Goal: Check status: Check status

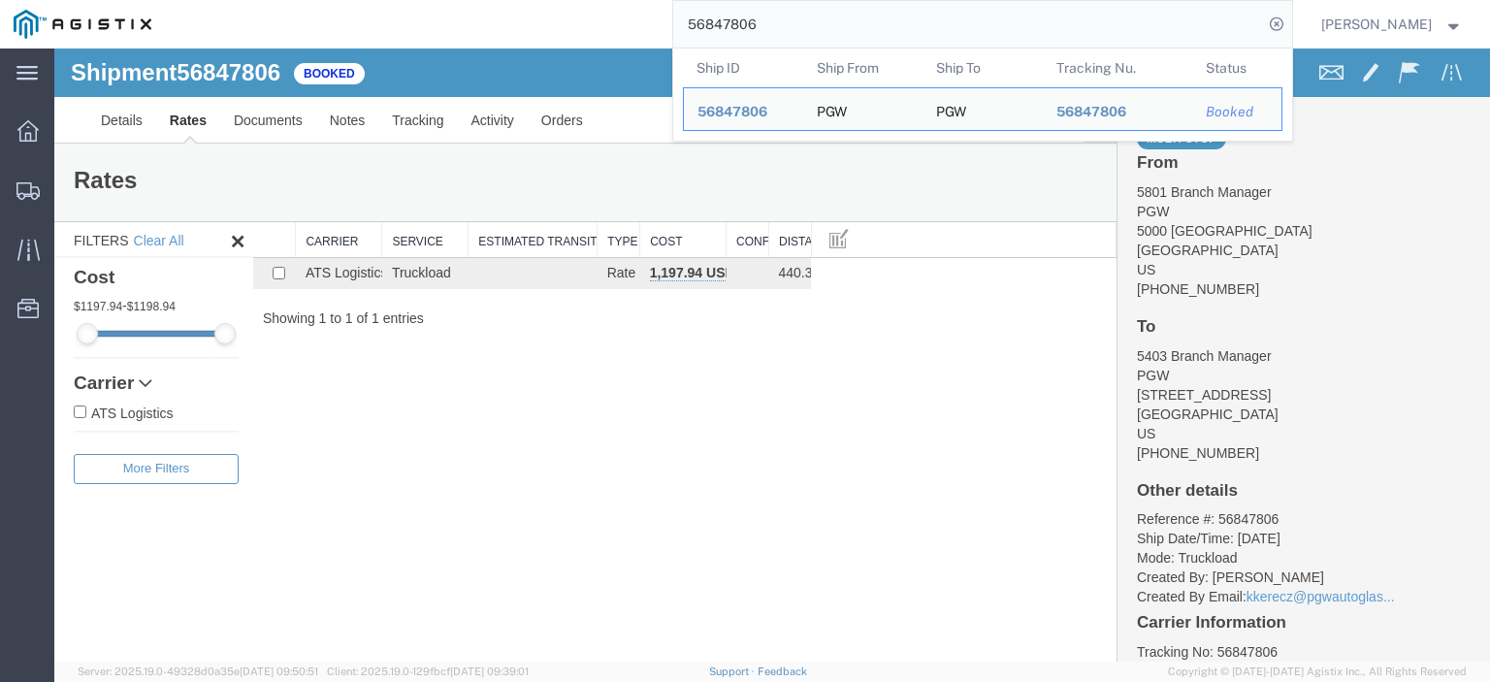
drag, startPoint x: 861, startPoint y: 34, endPoint x: 609, endPoint y: -4, distance: 255.0
click at [609, 0] on html "main_menu Created with Sketch. Collapse Menu Dashboard Shipments Traffic Resour…" at bounding box center [745, 341] width 1490 height 682
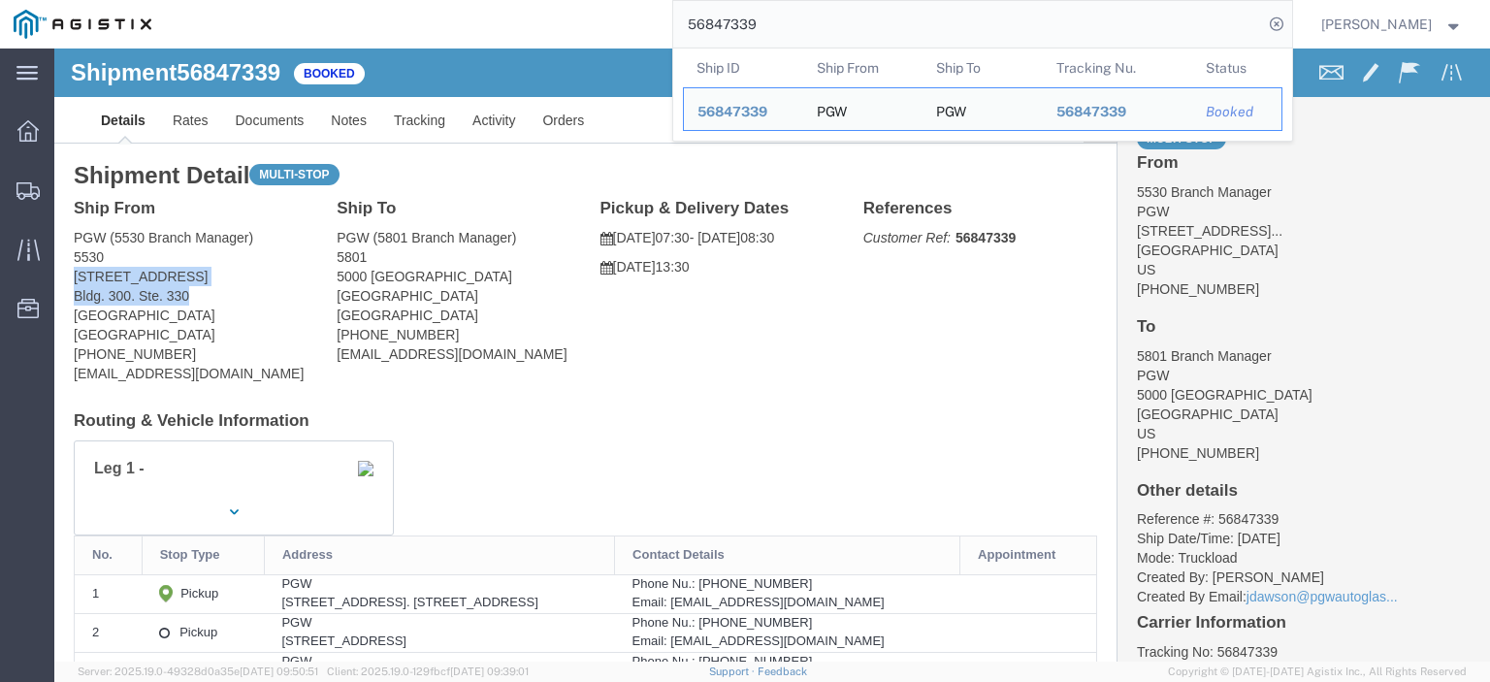
drag, startPoint x: 142, startPoint y: 245, endPoint x: 19, endPoint y: 226, distance: 123.7
click address "PGW (5530 Branch Manager) [STREET_ADDRESS]. [GEOGRAPHIC_DATA] [GEOGRAPHIC_DATA]…"
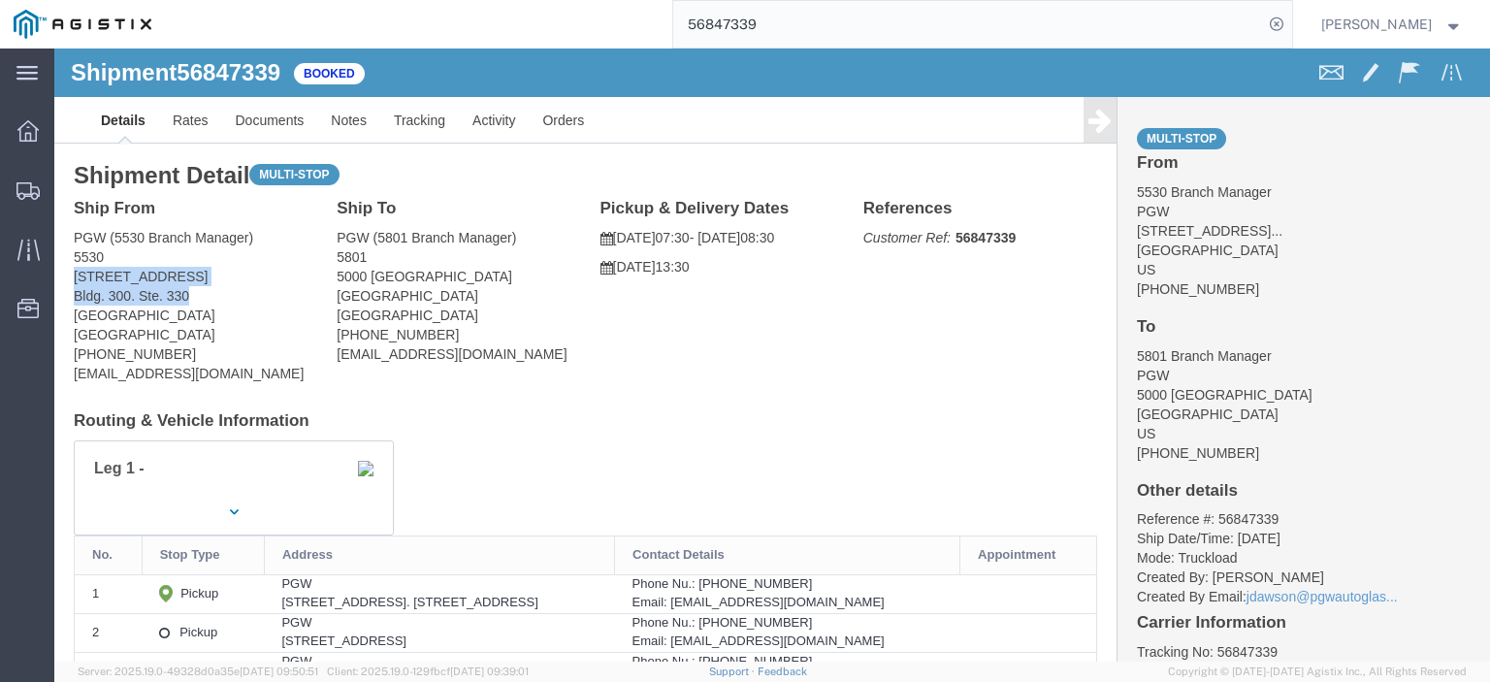
copy address "[STREET_ADDRESS]. Ste. 330"
drag, startPoint x: 50, startPoint y: 208, endPoint x: 13, endPoint y: 190, distance: 41.7
click div "Ship From PGW (5530 Branch Manager) [STREET_ADDRESS]. [GEOGRAPHIC_DATA] [GEOGRA…"
copy address "PGW (5530 Branch Manager) 5530"
drag, startPoint x: 145, startPoint y: 257, endPoint x: 16, endPoint y: 269, distance: 130.5
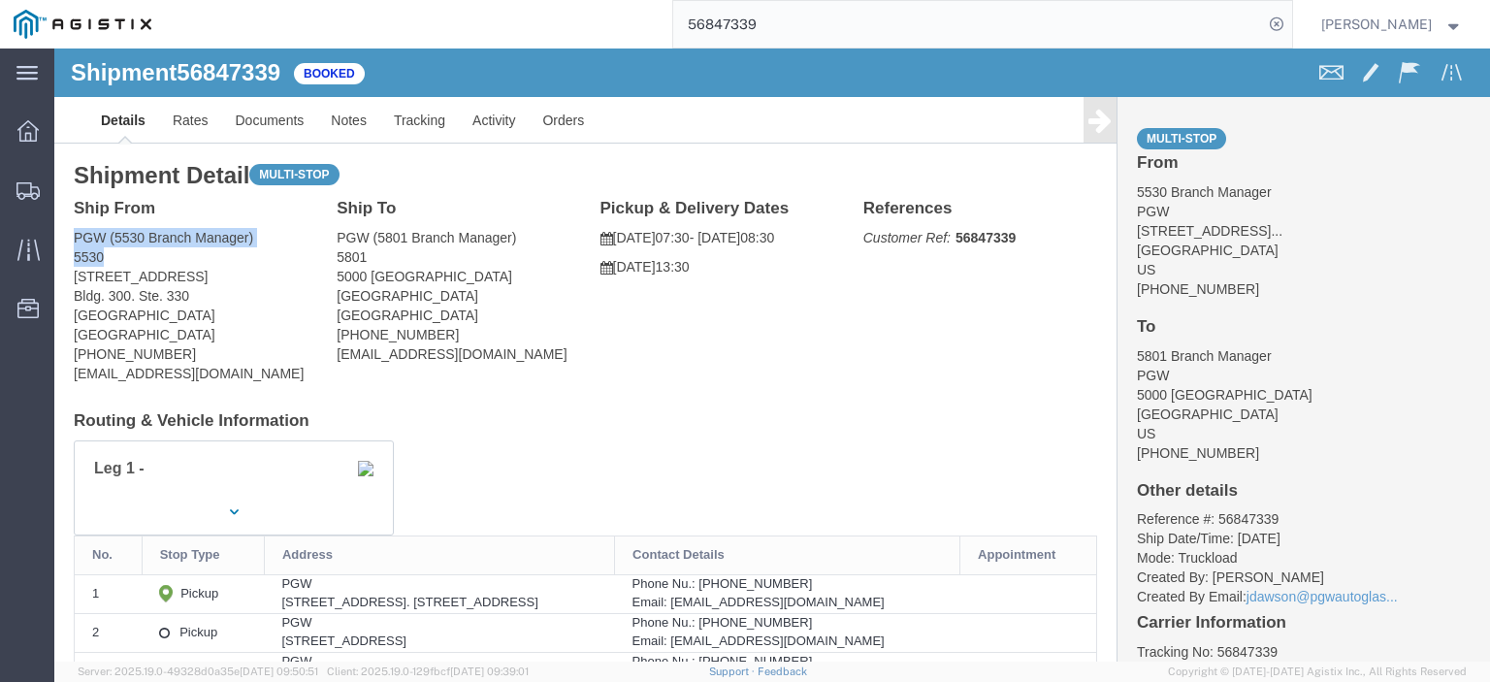
click div "Ship From PGW (5530 Branch Manager) [STREET_ADDRESS]. [GEOGRAPHIC_DATA] [GEOGRA…"
copy address "[GEOGRAPHIC_DATA]"
drag, startPoint x: 212, startPoint y: 324, endPoint x: 21, endPoint y: 330, distance: 191.2
click address "PGW (5530 Branch Manager) [STREET_ADDRESS]. [GEOGRAPHIC_DATA] [GEOGRAPHIC_DATA]…"
drag, startPoint x: 200, startPoint y: 332, endPoint x: 222, endPoint y: 329, distance: 22.5
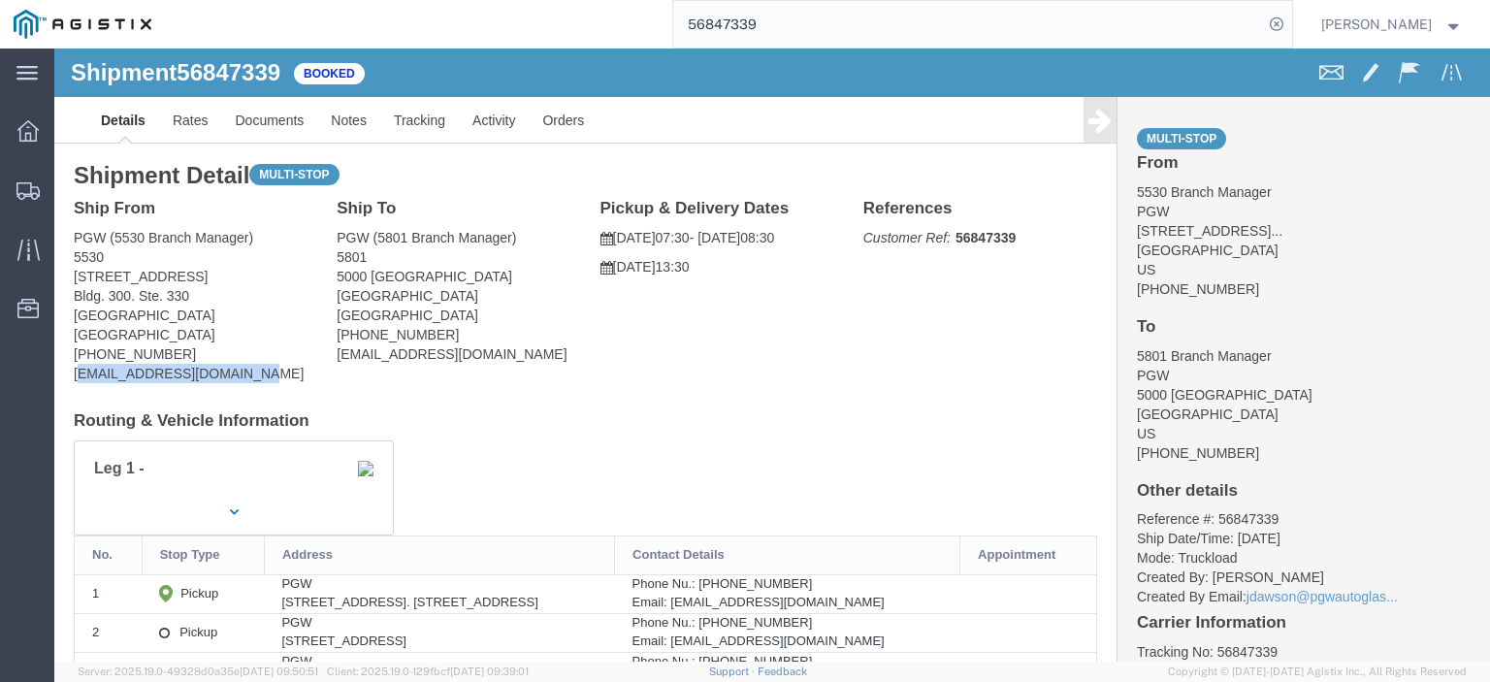
click address "PGW (5530 Branch Manager) [STREET_ADDRESS]. [GEOGRAPHIC_DATA] [GEOGRAPHIC_DATA]…"
drag, startPoint x: 213, startPoint y: 327, endPoint x: 2, endPoint y: 330, distance: 211.5
click div "Shipment Detail Multi-stop Ship From PGW (5530 Branch Manager) [STREET_ADDRESS]…"
copy address "[EMAIL_ADDRESS][DOMAIN_NAME]"
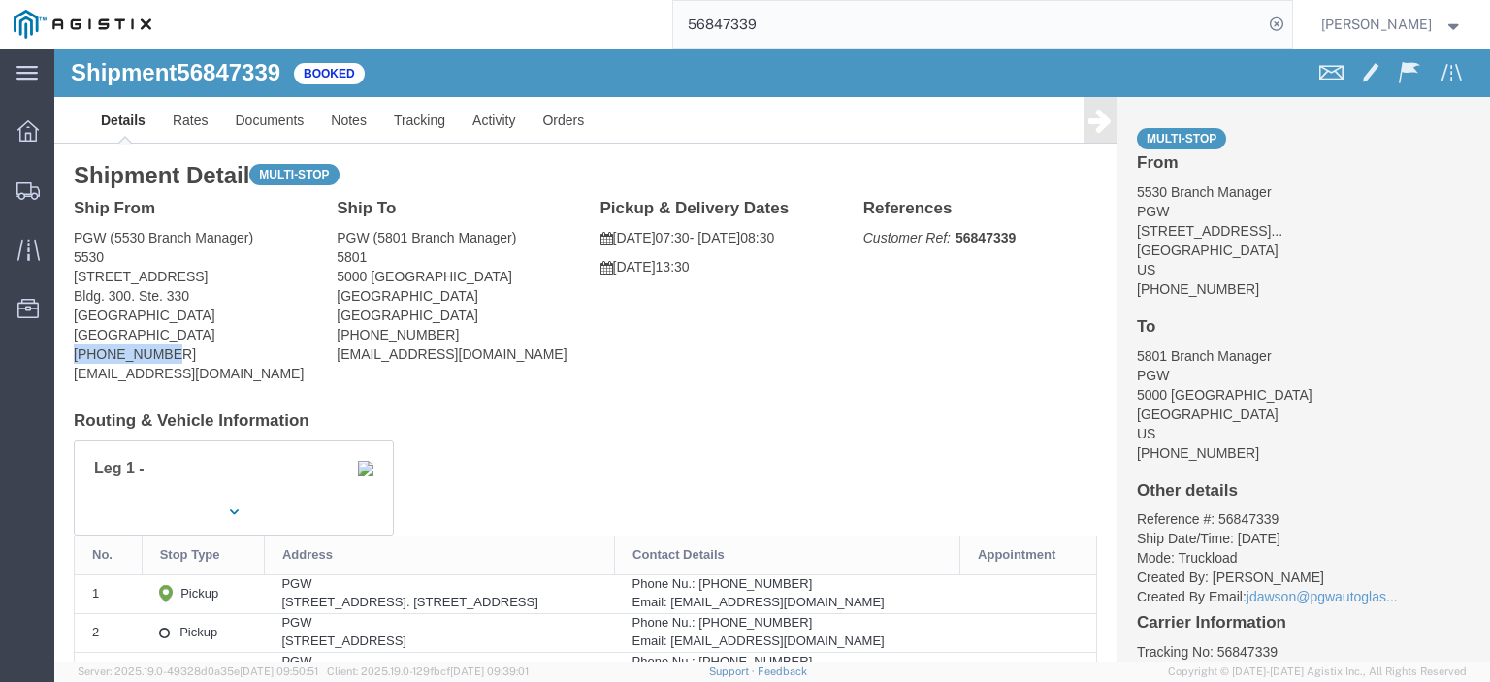
drag, startPoint x: 114, startPoint y: 300, endPoint x: 19, endPoint y: 306, distance: 95.2
click address "PGW (5530 Branch Manager) [STREET_ADDRESS]. [GEOGRAPHIC_DATA] [GEOGRAPHIC_DATA]…"
copy address "[PHONE_NUMBER]"
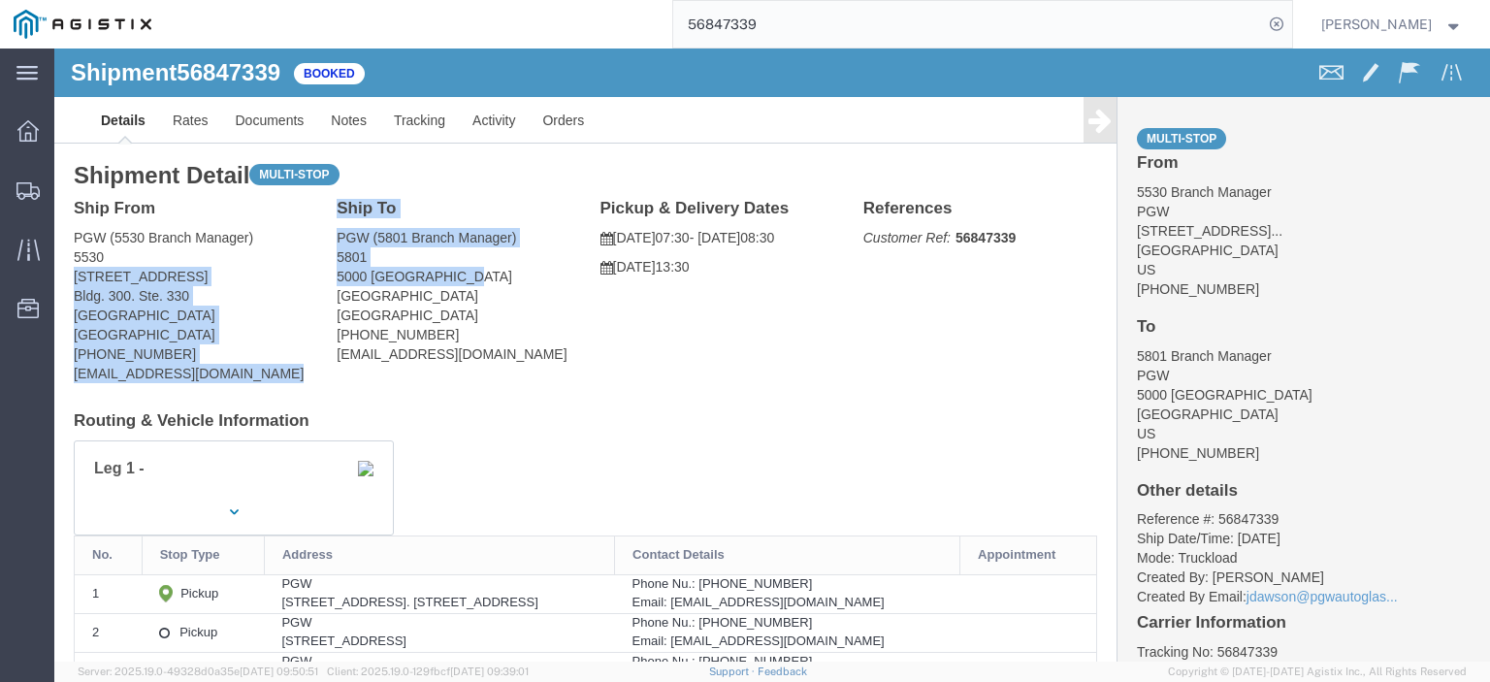
drag, startPoint x: 411, startPoint y: 228, endPoint x: 258, endPoint y: 230, distance: 153.3
click div "Ship From PGW (5530 Branch Manager) [STREET_ADDRESS]. Ste. [GEOGRAPHIC_DATA] [G…"
click address "PGW (5801 Branch Manager) [STREET_ADDRESS] [PHONE_NUMBER] [EMAIL_ADDRESS][DOMAI…"
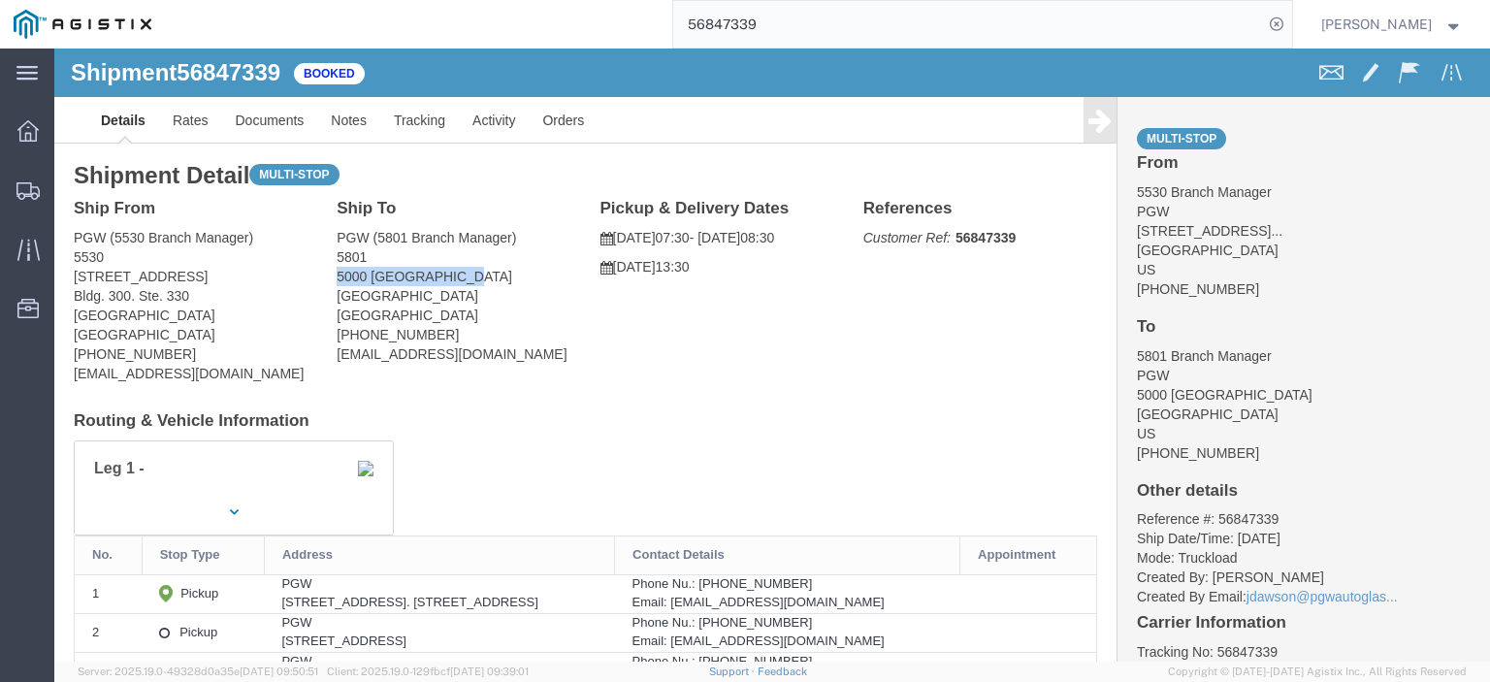
drag, startPoint x: 411, startPoint y: 226, endPoint x: 265, endPoint y: 234, distance: 146.7
click div "Ship To PGW (5801 Branch Manager) [STREET_ADDRESS] [PHONE_NUMBER] [EMAIL_ADDRES…"
copy address "5000 [GEOGRAPHIC_DATA]"
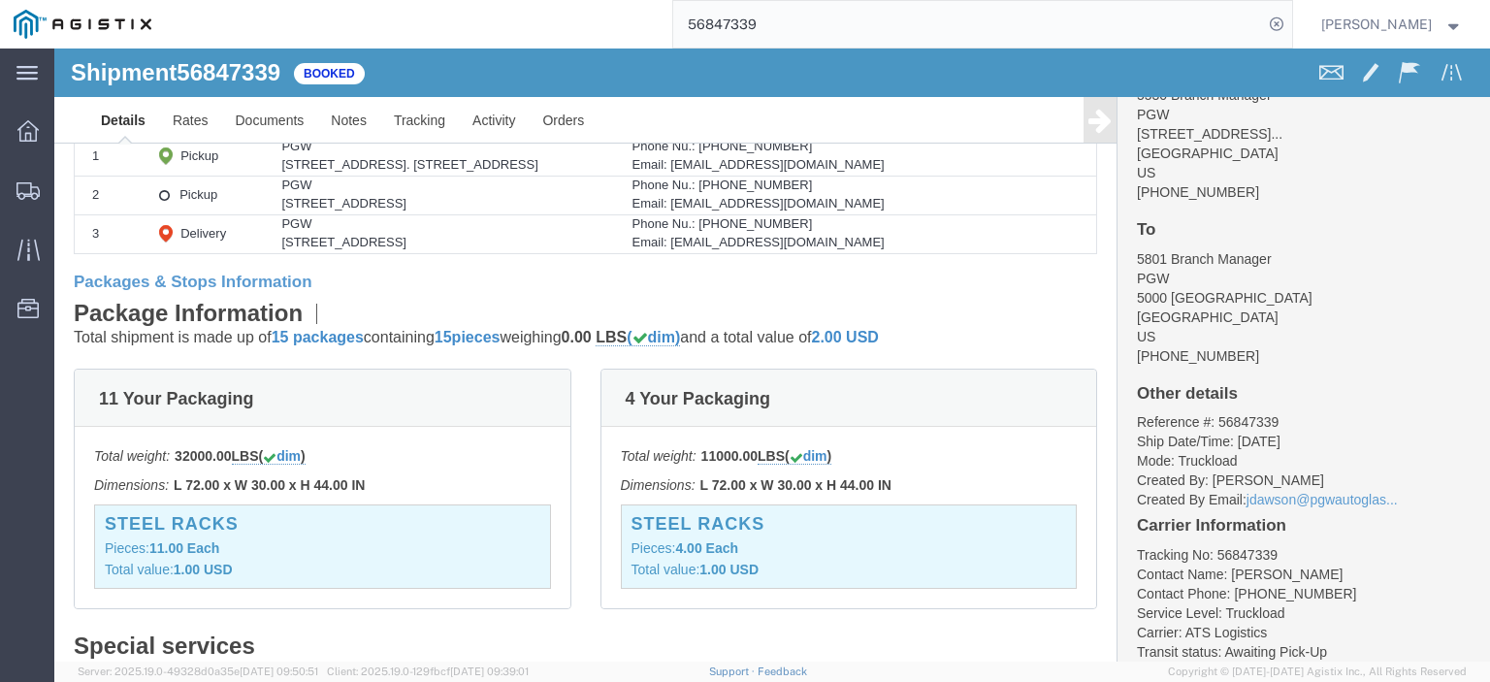
scroll to position [291, 0]
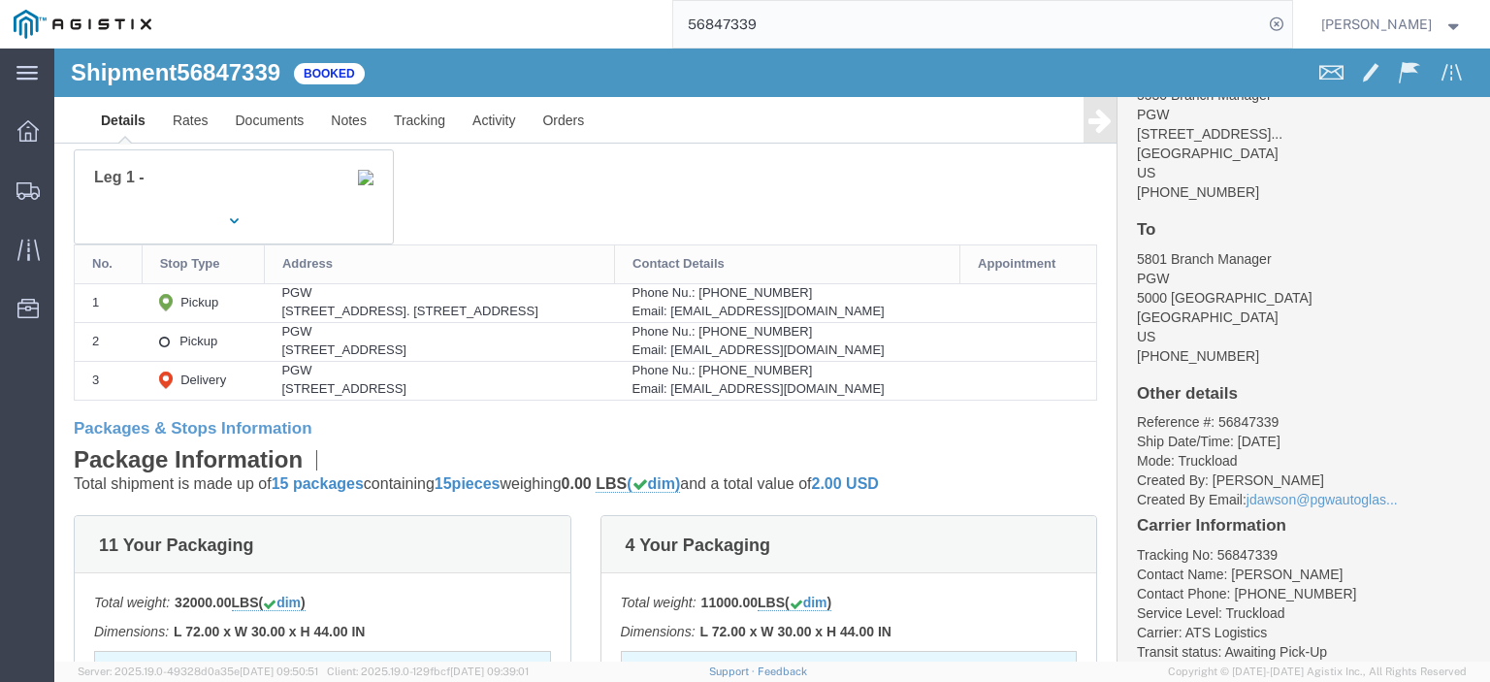
drag, startPoint x: 328, startPoint y: 301, endPoint x: 205, endPoint y: 304, distance: 123.2
click div "[STREET_ADDRESS]"
copy div "[STREET_ADDRESS]"
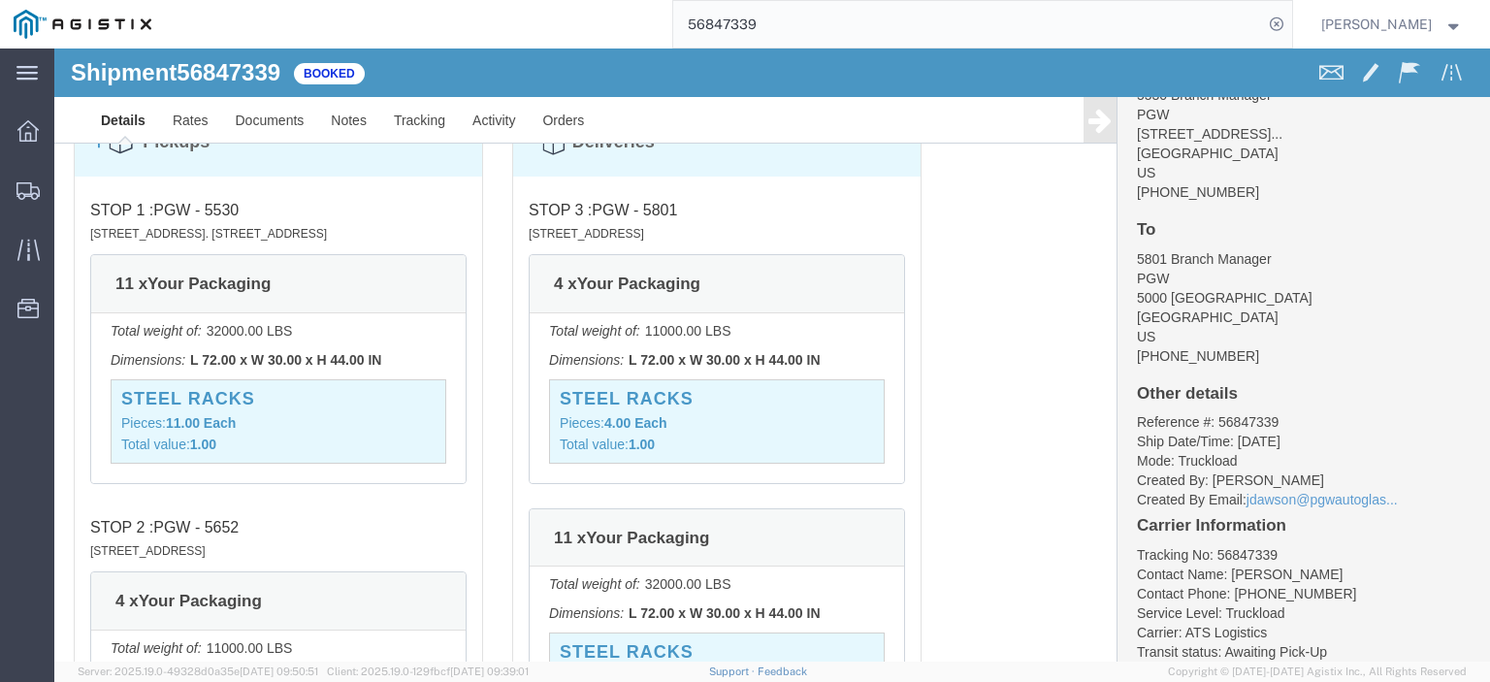
scroll to position [1325, 0]
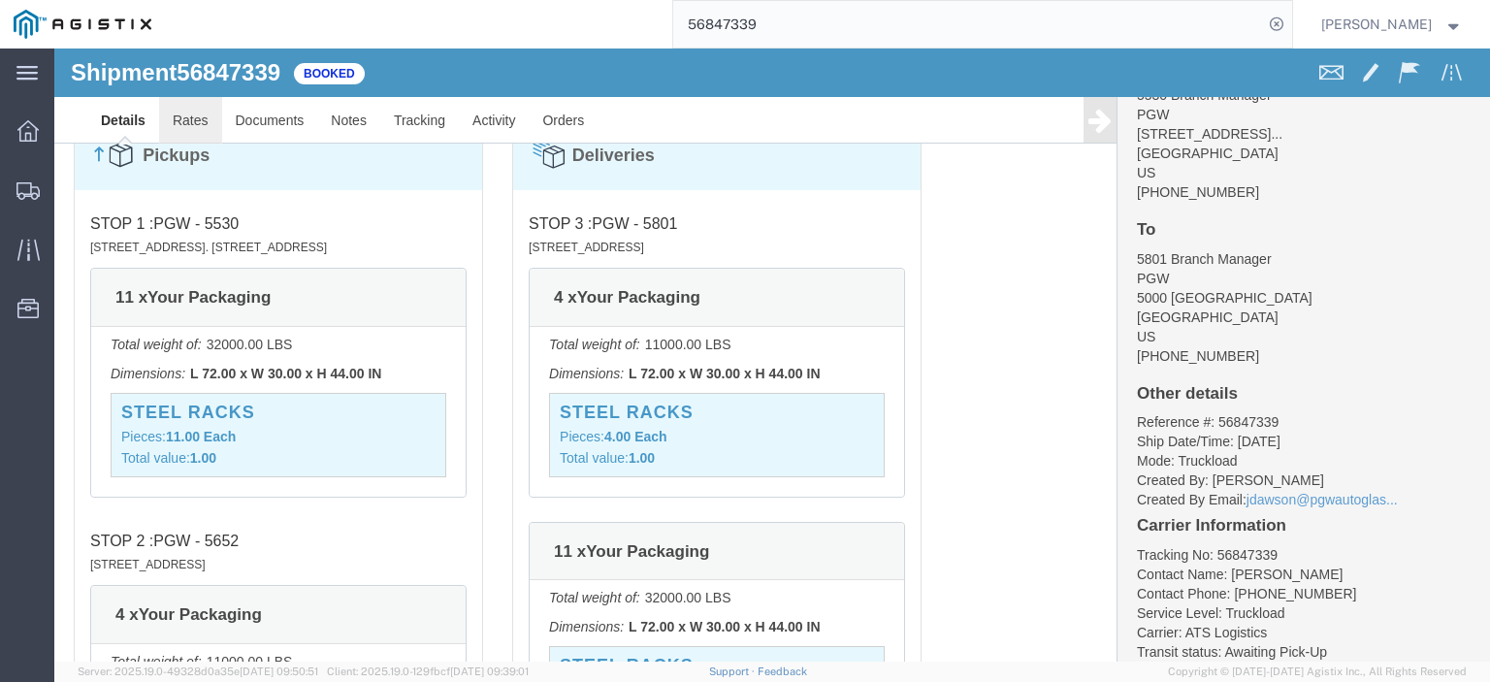
click link "Rates"
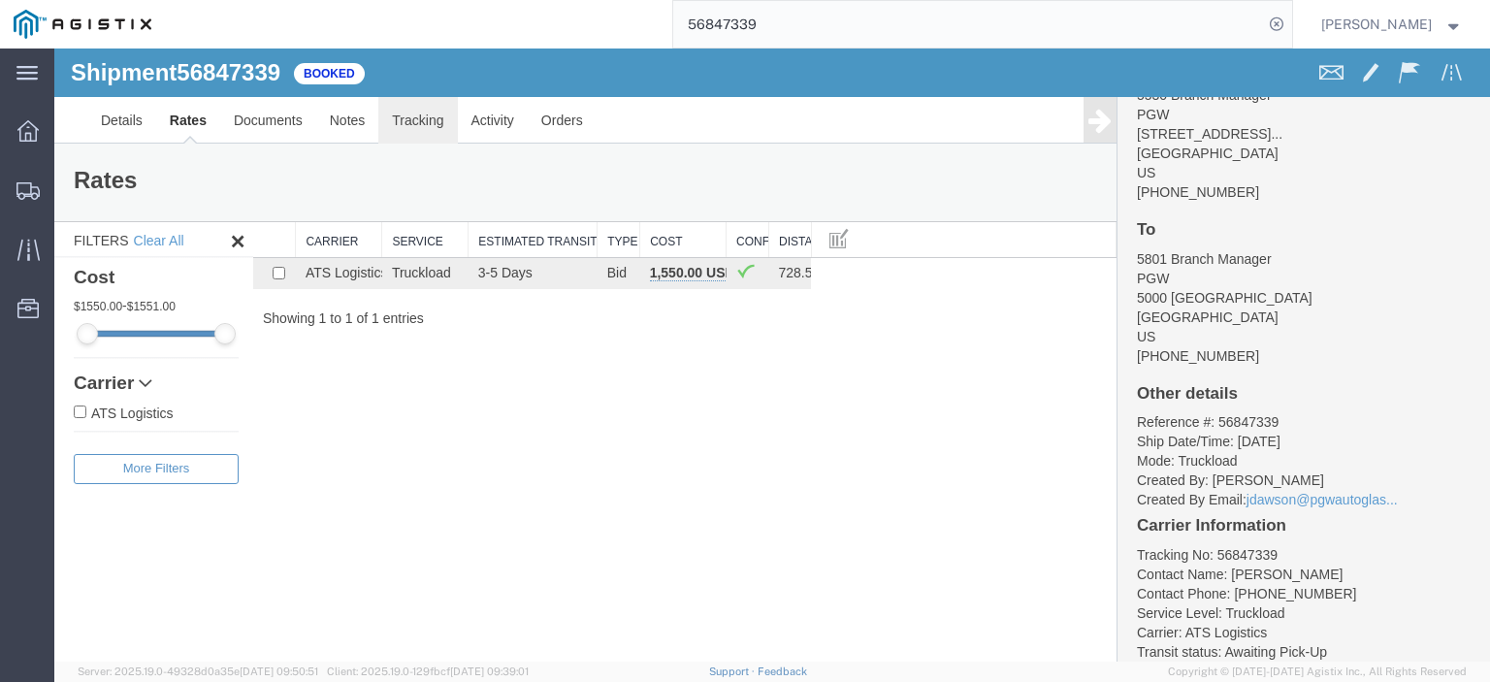
click at [378, 119] on link "Tracking" at bounding box center [417, 120] width 79 height 47
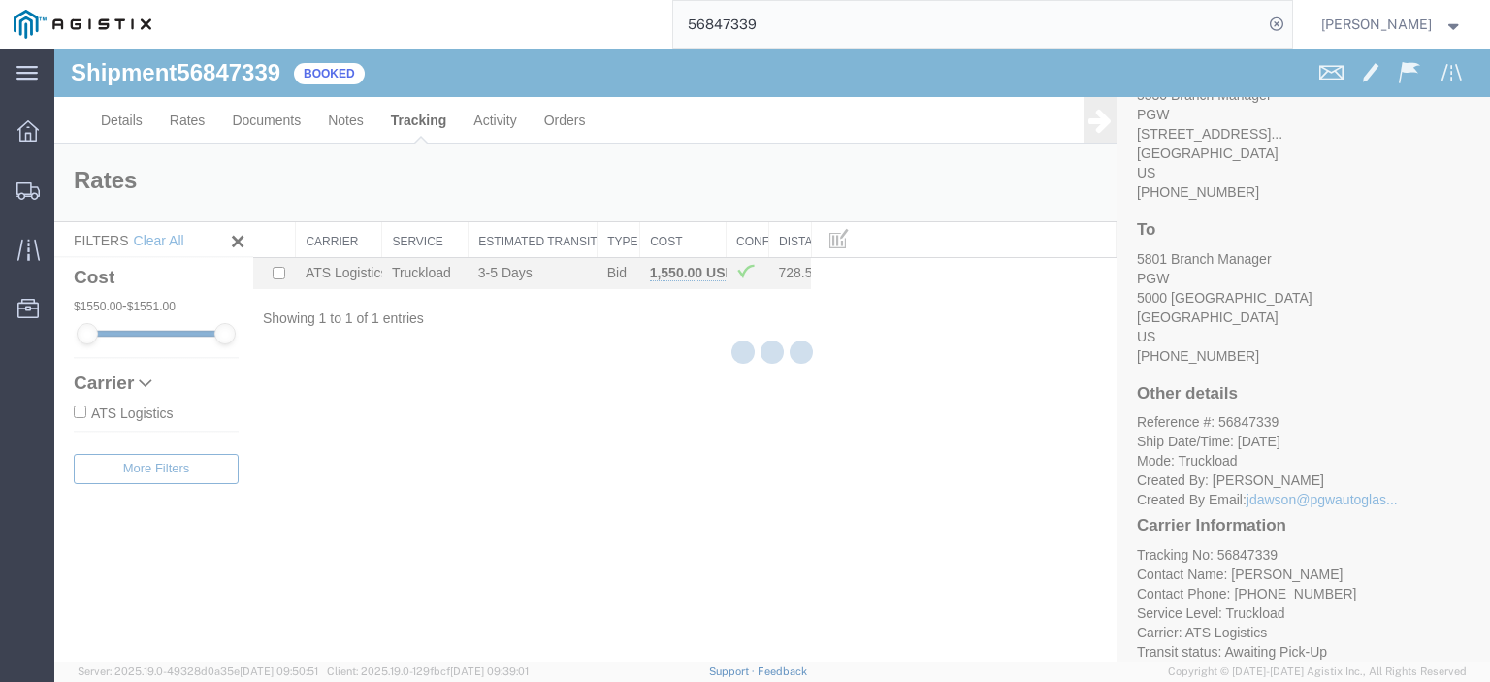
click at [357, 126] on div at bounding box center [771, 354] width 1435 height 613
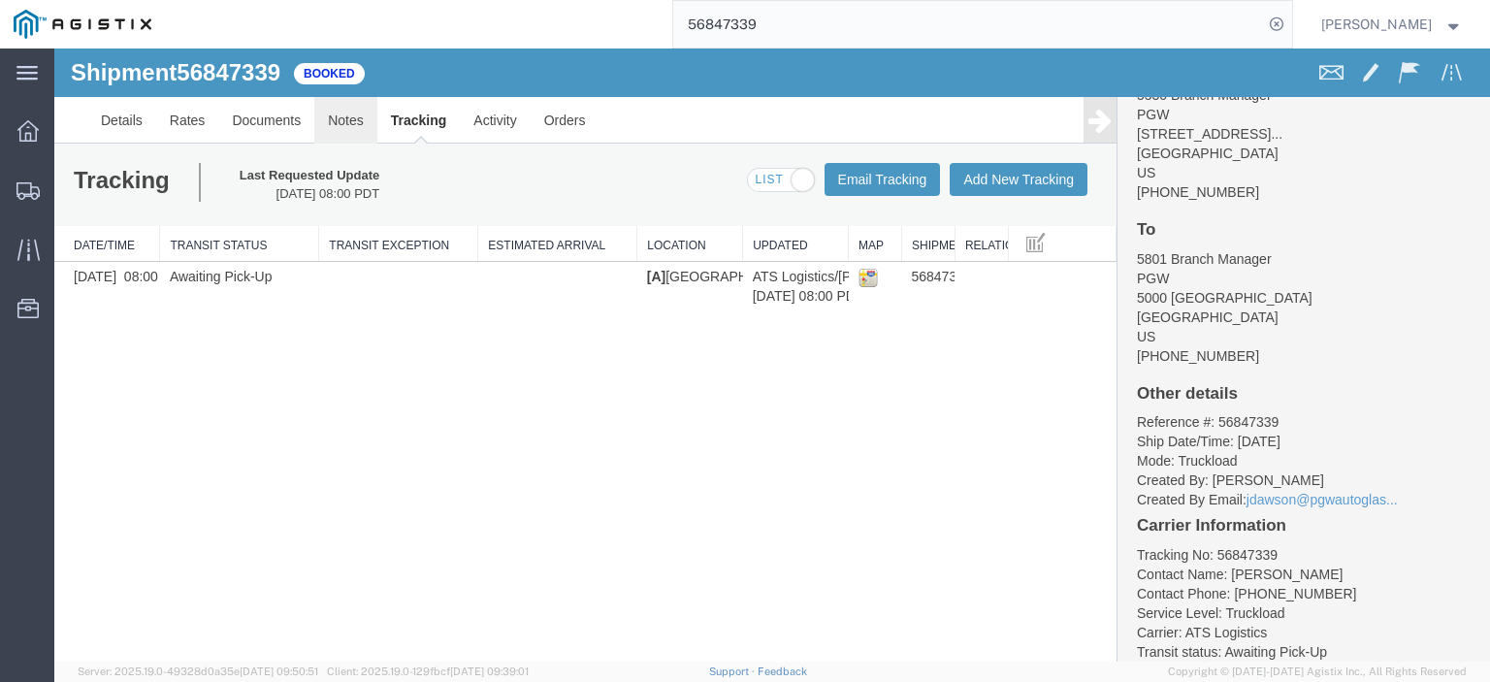
click at [357, 126] on link "Notes" at bounding box center [345, 120] width 63 height 47
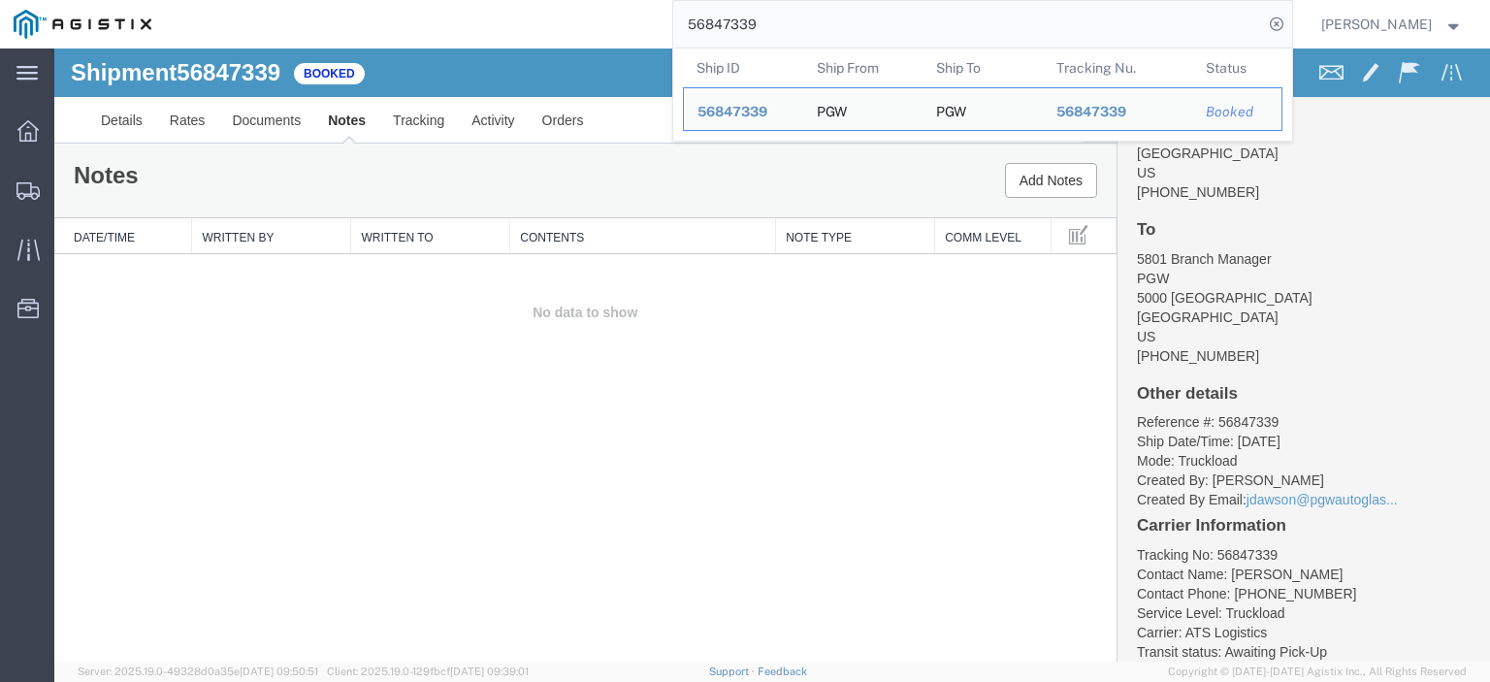
drag, startPoint x: 811, startPoint y: 15, endPoint x: 528, endPoint y: -19, distance: 285.2
click at [528, 0] on html "main_menu Created with Sketch. Collapse Menu Dashboard Shipments Traffic Resour…" at bounding box center [745, 341] width 1490 height 682
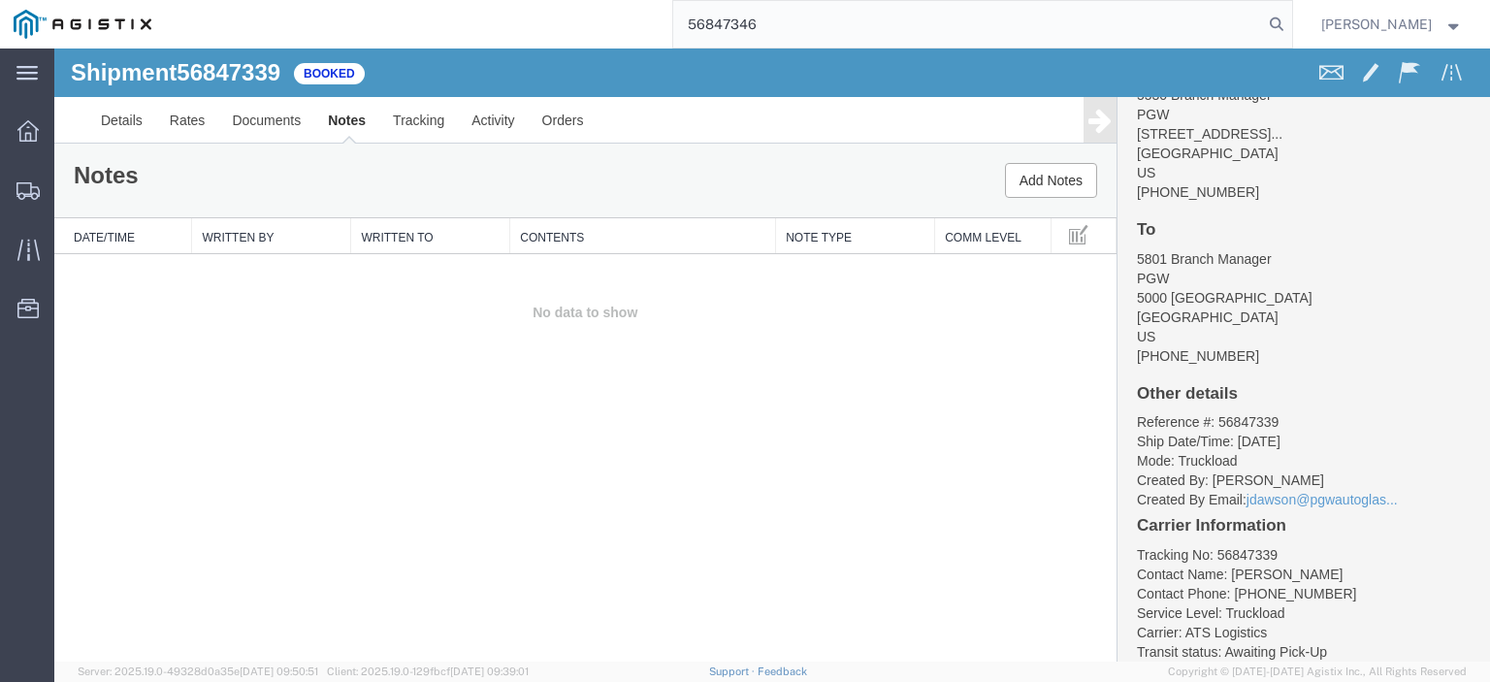
type input "56847346"
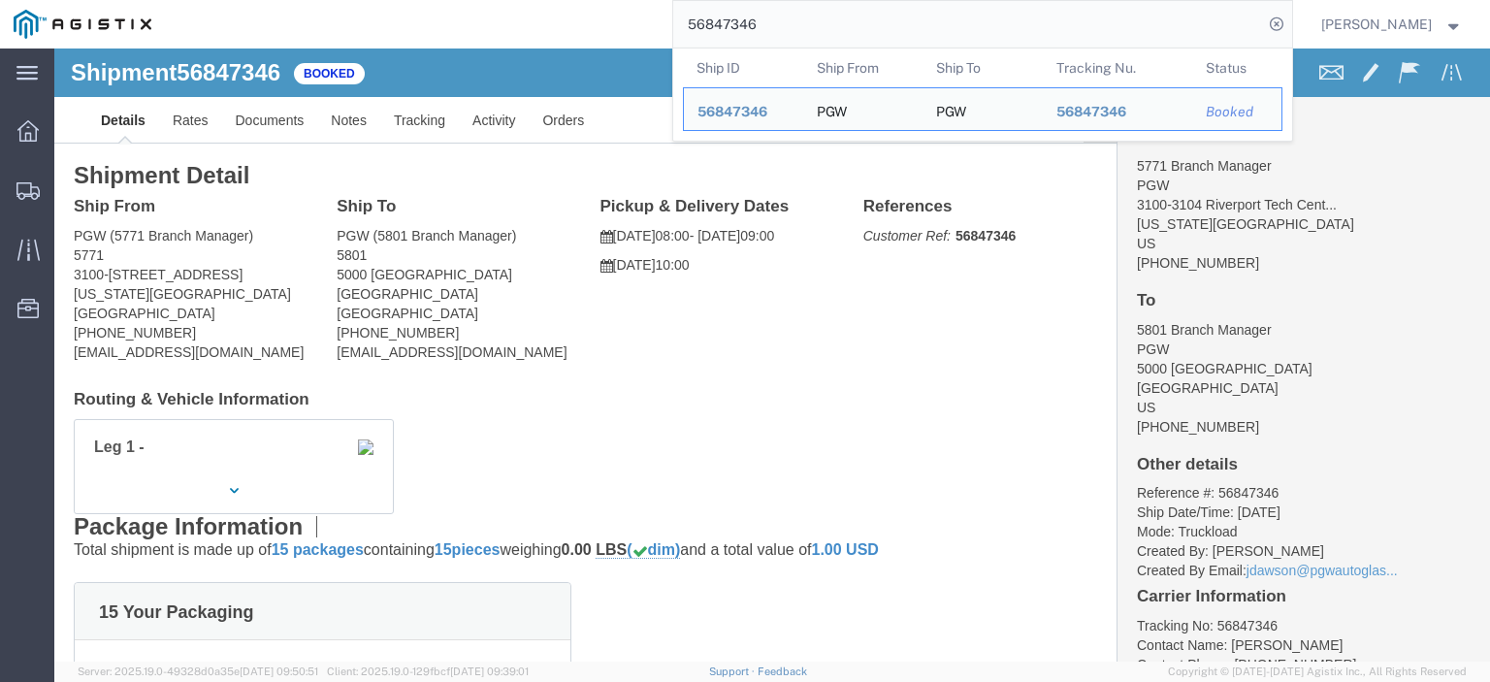
click div "Ship From PGW (5771 Branch Manager) 5771 3100-[STREET_ADDRESS][US_STATE] [PHONE…"
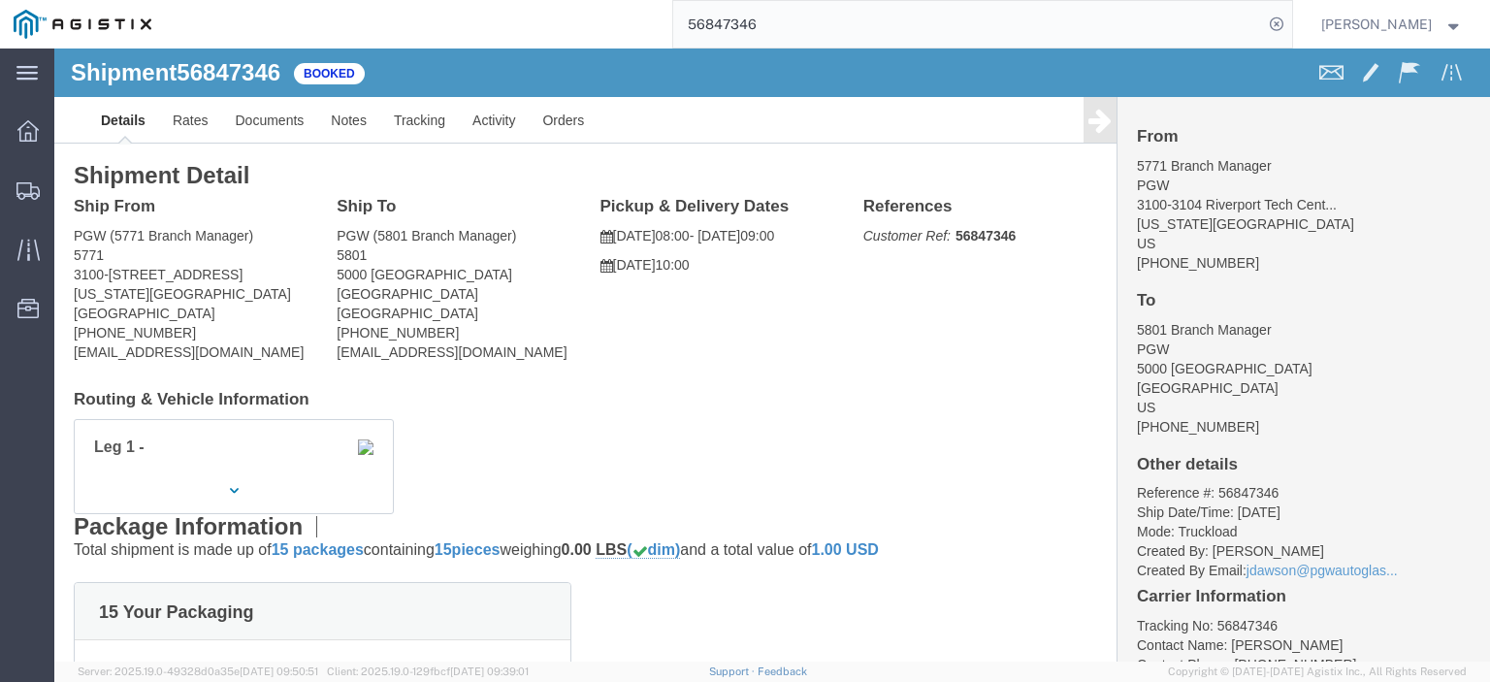
drag, startPoint x: 243, startPoint y: 228, endPoint x: 12, endPoint y: 229, distance: 231.8
click div "Ship From PGW (5771 Branch Manager) 5771 3100-[STREET_ADDRESS][US_STATE] [PHONE…"
copy address "3100-[STREET_ADDRESS]"
drag, startPoint x: 423, startPoint y: 230, endPoint x: 280, endPoint y: 233, distance: 142.6
click address "PGW (5801 Branch Manager) [STREET_ADDRESS] [PHONE_NUMBER] [EMAIL_ADDRESS][DOMAI…"
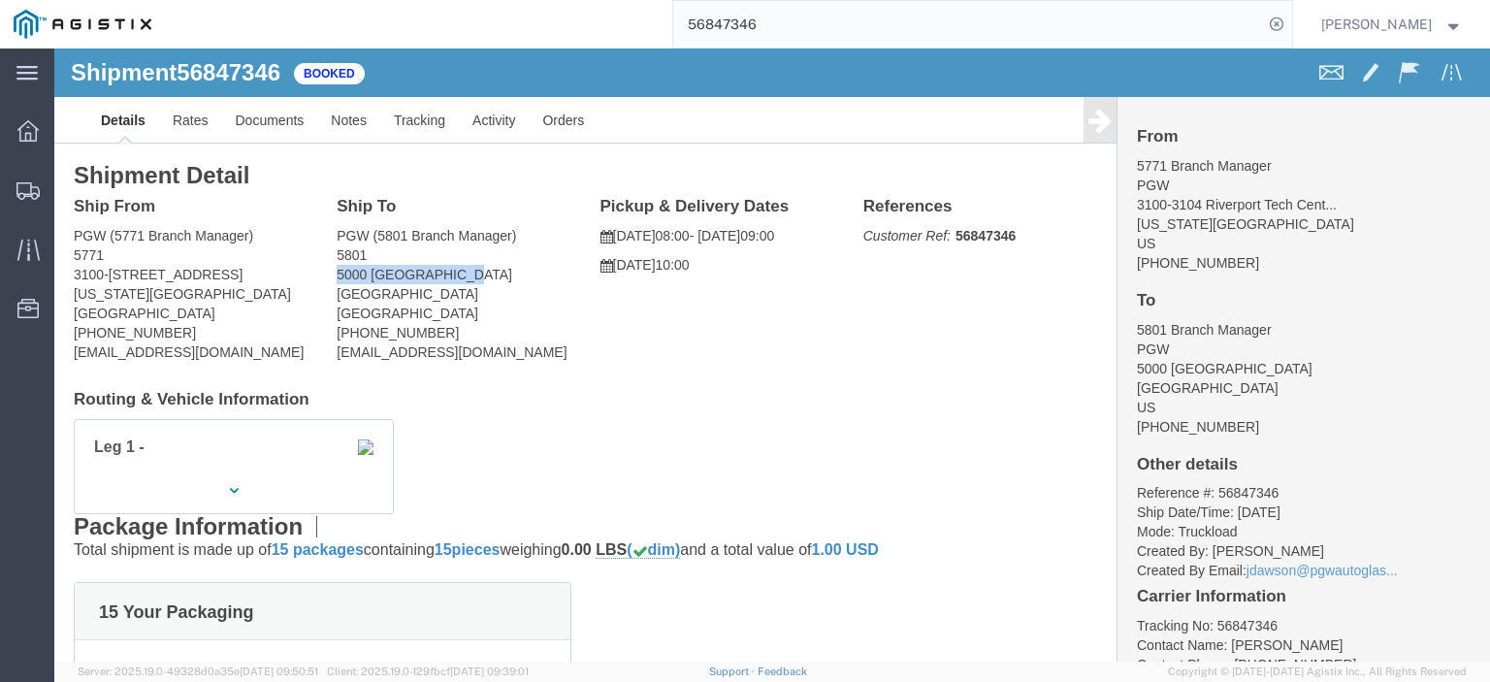
copy address "5000 [GEOGRAPHIC_DATA]"
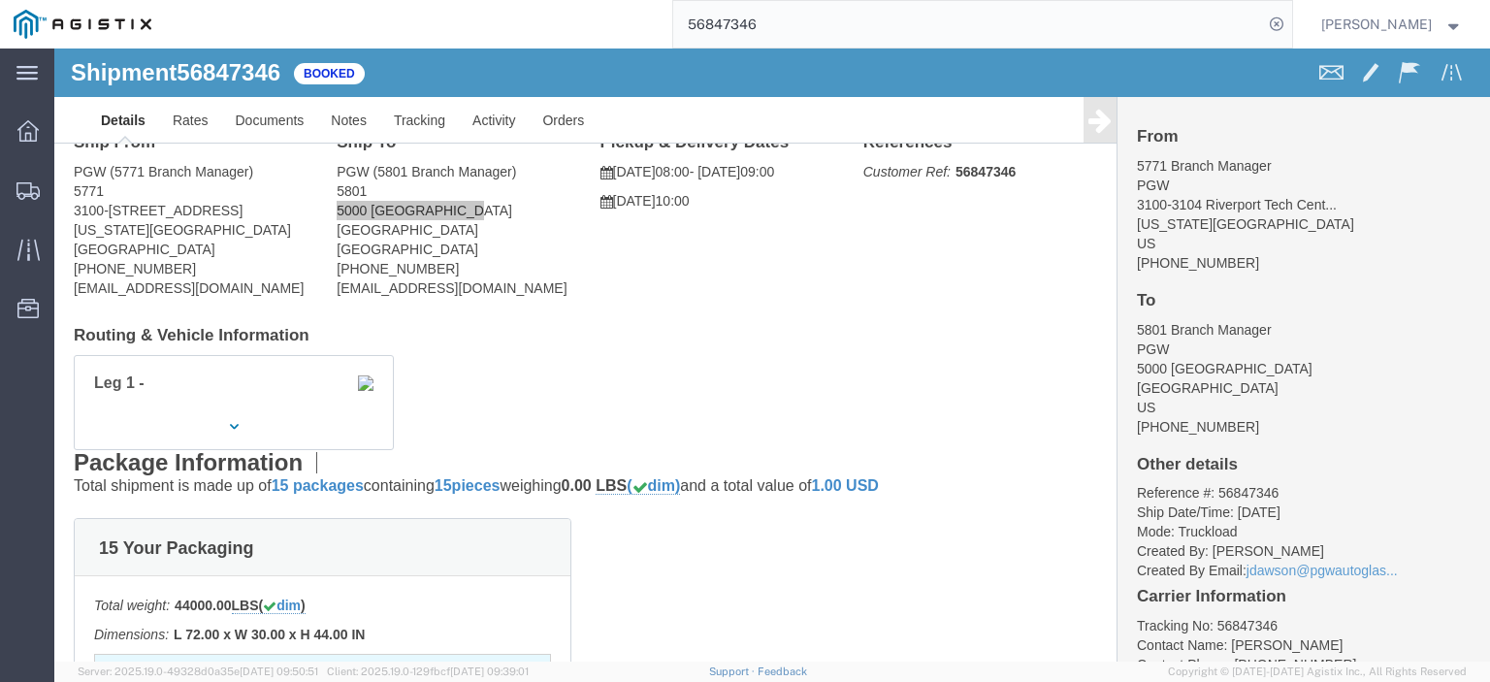
scroll to position [97, 0]
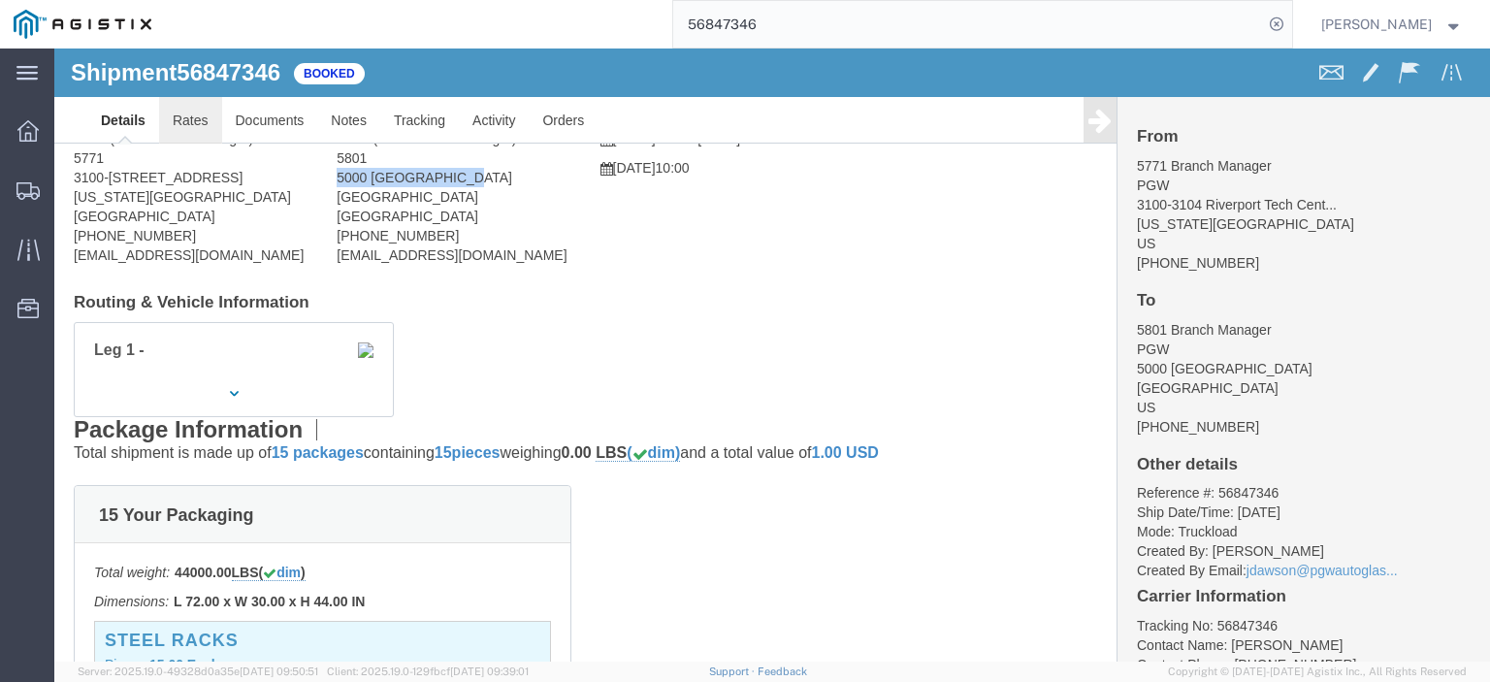
click link "Rates"
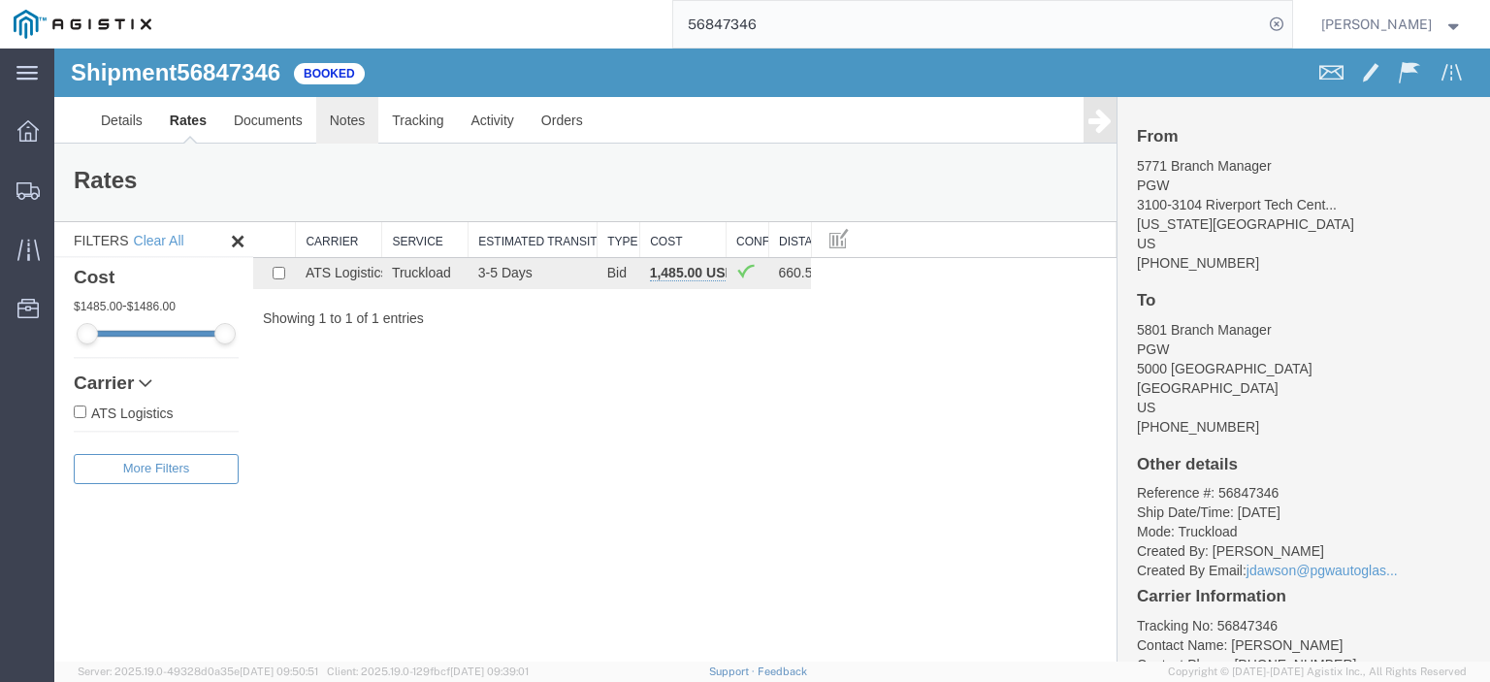
click at [347, 132] on link "Notes" at bounding box center [347, 120] width 63 height 47
